Goal: Find specific page/section: Find specific page/section

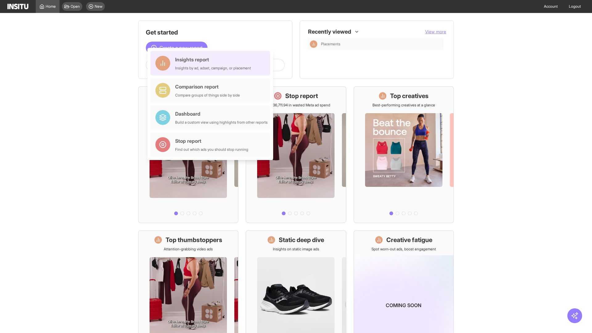
click at [212, 63] on div "Insights report Insights by ad, adset, campaign, or placement" at bounding box center [213, 63] width 76 height 15
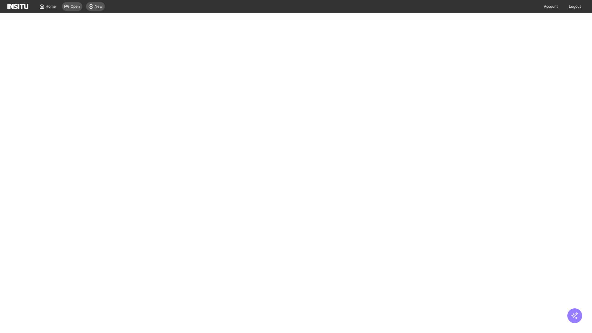
select select "**"
